Goal: Transaction & Acquisition: Obtain resource

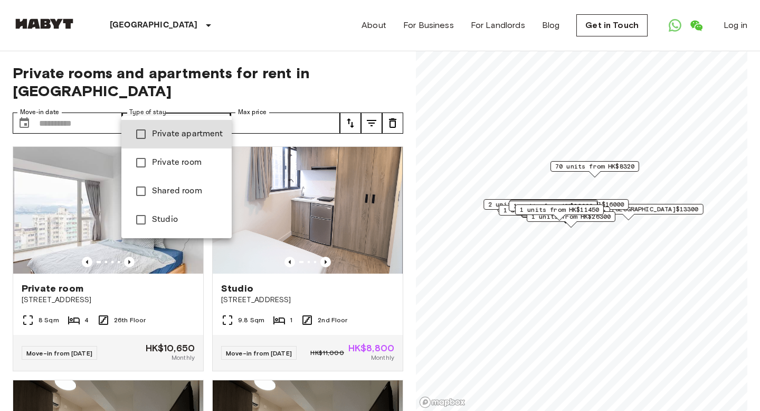
click at [175, 112] on div at bounding box center [380, 205] width 760 height 411
click at [164, 129] on span "Private apartment" at bounding box center [187, 134] width 71 height 13
type input "**********"
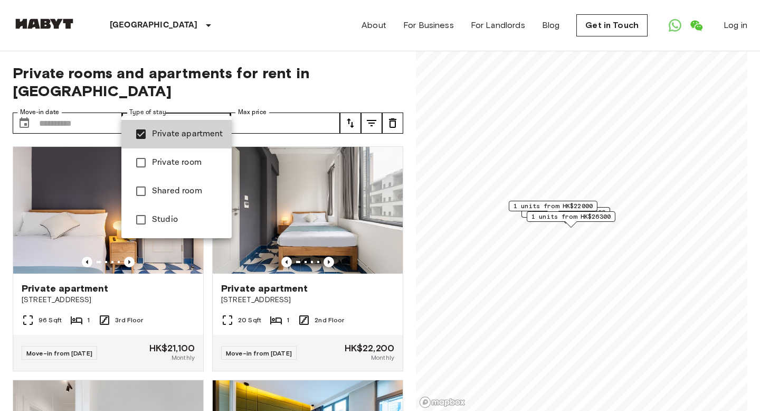
click at [197, 41] on div at bounding box center [380, 205] width 760 height 411
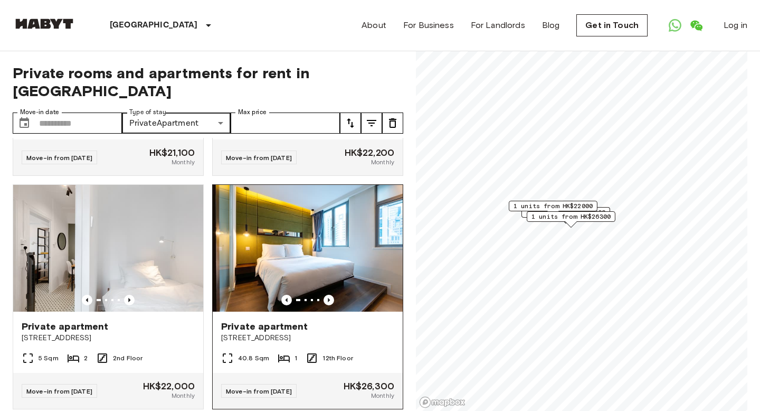
scroll to position [196, 0]
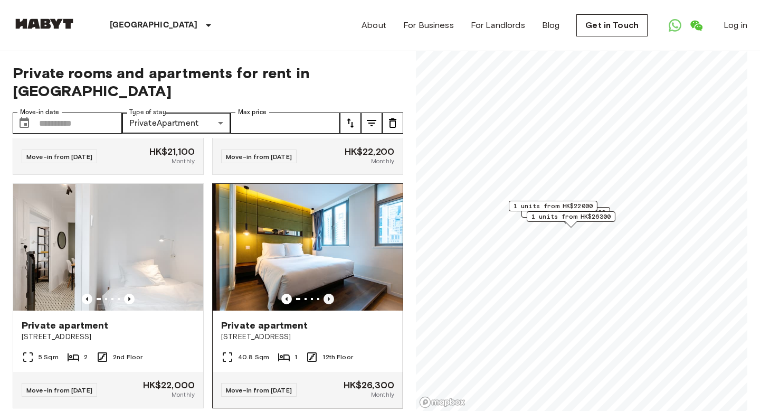
click at [328, 297] on icon "Previous image" at bounding box center [329, 299] width 2 height 4
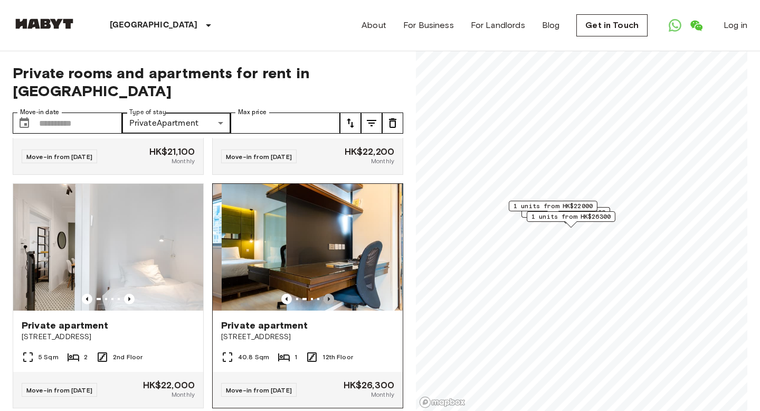
click at [328, 297] on icon "Previous image" at bounding box center [329, 299] width 2 height 4
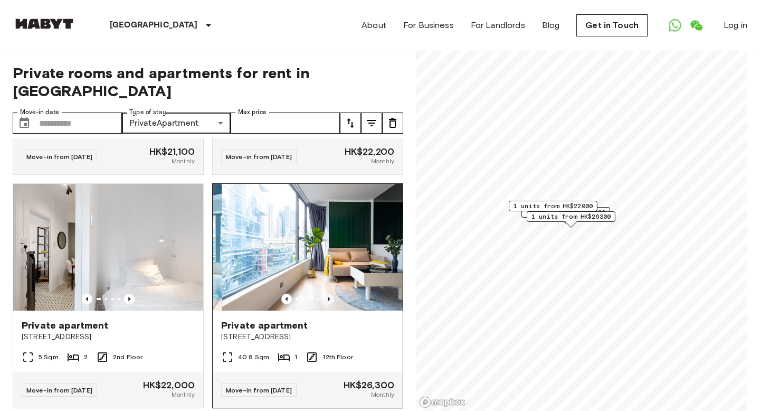
click at [327, 294] on icon "Previous image" at bounding box center [329, 299] width 11 height 11
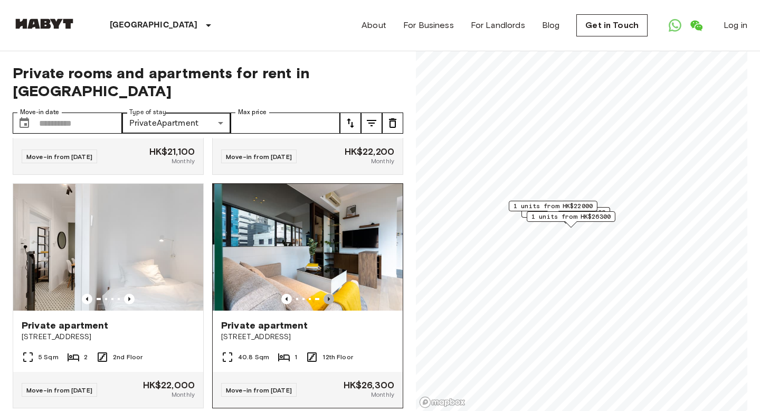
click at [327, 294] on icon "Previous image" at bounding box center [329, 299] width 11 height 11
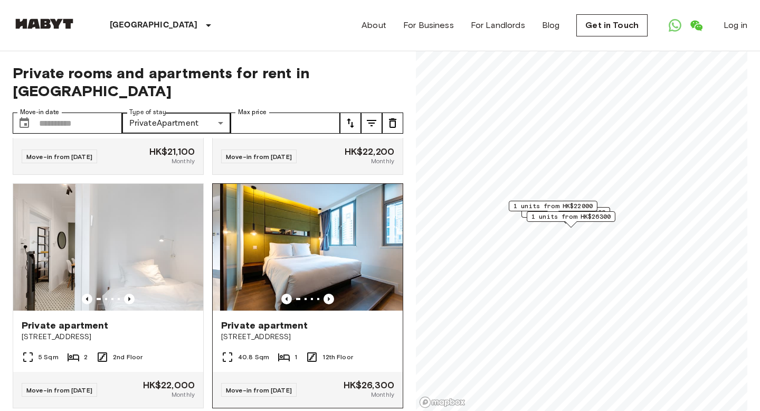
click at [314, 233] on img at bounding box center [315, 247] width 190 height 127
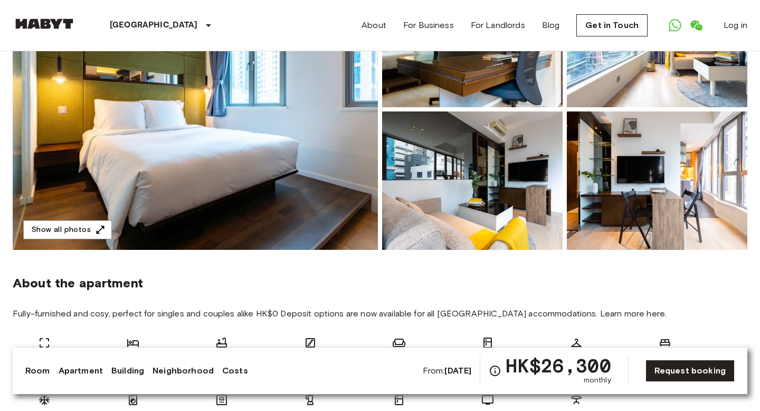
scroll to position [157, 0]
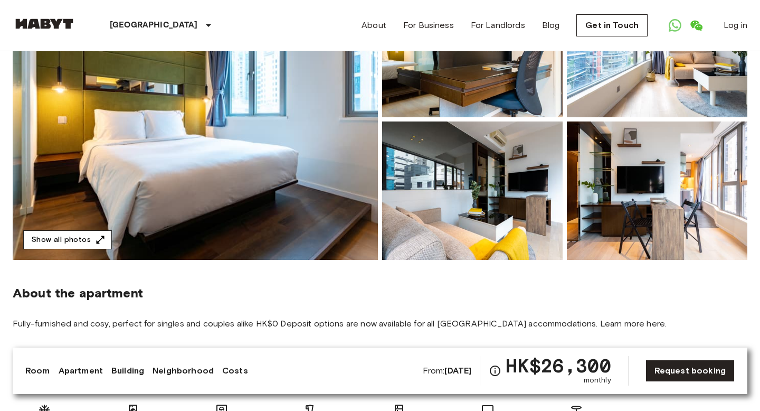
click at [102, 243] on icon "button" at bounding box center [100, 239] width 11 height 11
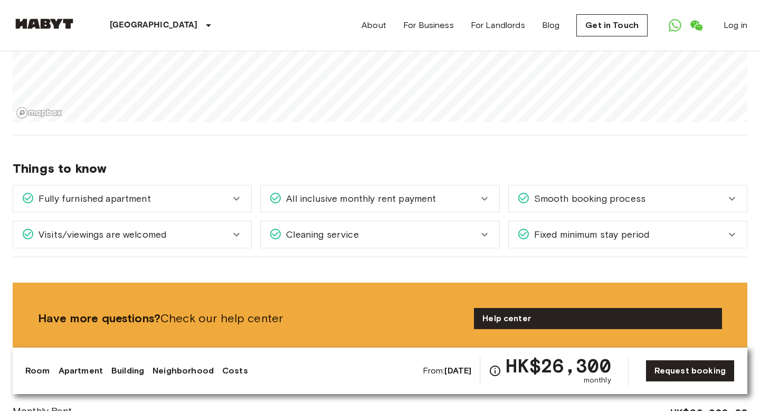
scroll to position [875, 0]
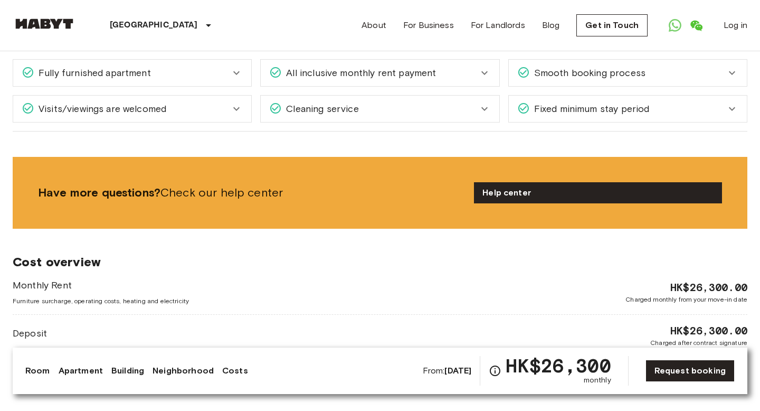
click at [289, 75] on span "All inclusive monthly rent payment" at bounding box center [359, 73] width 154 height 14
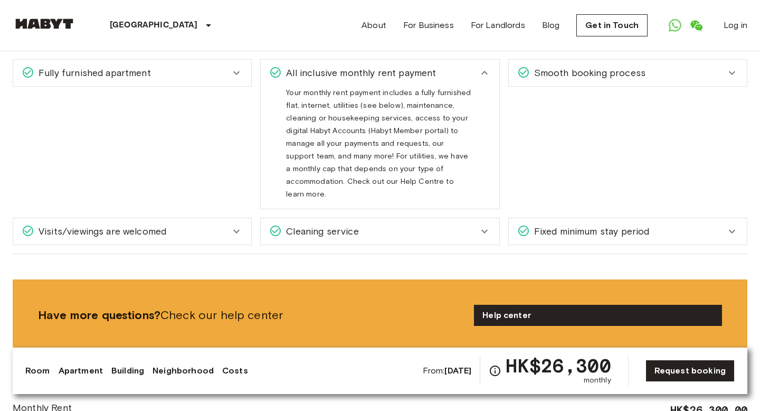
click at [289, 75] on span "All inclusive monthly rent payment" at bounding box center [359, 73] width 154 height 14
